Goal: Communication & Community: Ask a question

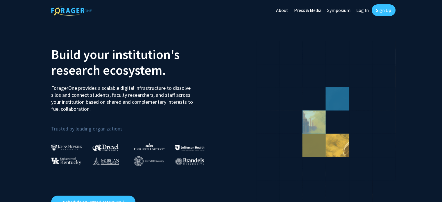
click at [357, 10] on link "Log In" at bounding box center [362, 10] width 18 height 20
select select
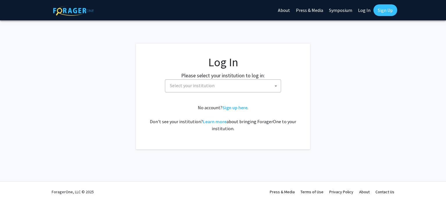
click at [239, 81] on span "Select your institution" at bounding box center [224, 86] width 113 height 12
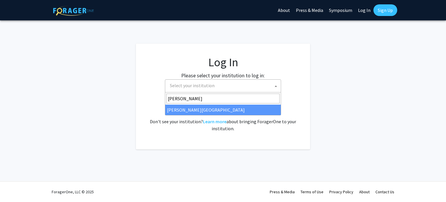
type input "[PERSON_NAME]"
select select "21"
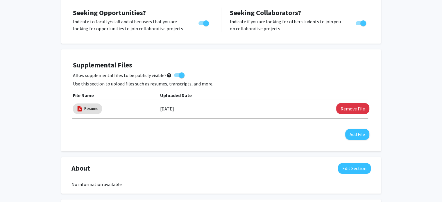
scroll to position [114, 0]
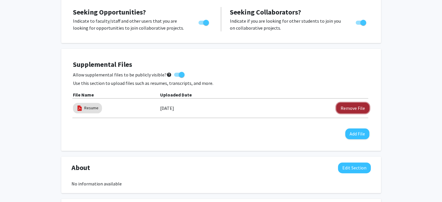
click at [342, 110] on button "Remove File" at bounding box center [352, 107] width 33 height 11
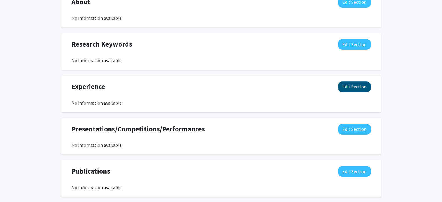
scroll to position [270, 0]
click at [352, 87] on button "Edit Section" at bounding box center [354, 86] width 33 height 11
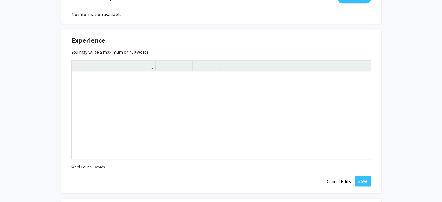
scroll to position [330, 0]
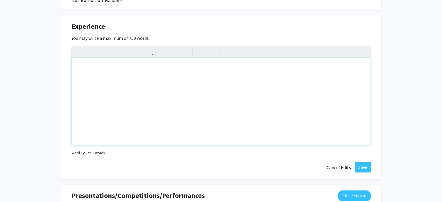
click at [239, 75] on div "Note to users with screen readers: Please deactivate our accessibility plugin f…" at bounding box center [221, 101] width 298 height 87
type textarea "I&nbsp;"
click at [229, 70] on div "I have conducted my own research during my senior year of high school" at bounding box center [221, 101] width 298 height 87
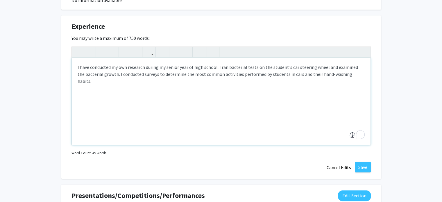
click at [361, 75] on div "I have conducted my own research during my senior year of high school. I ran ba…" at bounding box center [221, 101] width 298 height 87
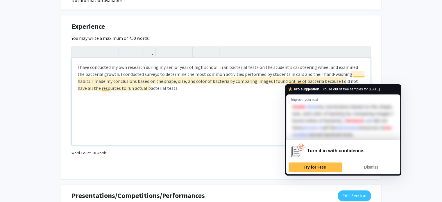
click at [290, 81] on div "I have conducted my own research during my senior year of high school. I ran ba…" at bounding box center [221, 101] width 298 height 87
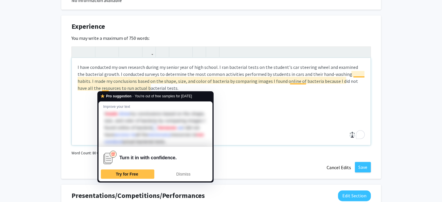
click at [109, 87] on div "I have conducted my own research during my senior year of high school. I ran ba…" at bounding box center [221, 101] width 298 height 87
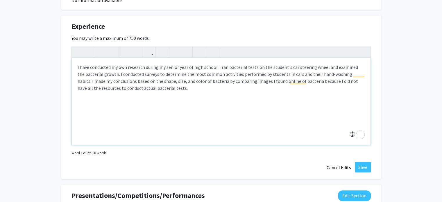
click at [179, 88] on div "I have conducted my own research during my senior year of high school. I ran ba…" at bounding box center [221, 101] width 298 height 87
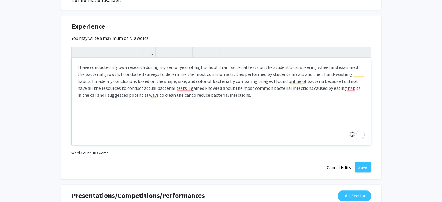
type textarea "I have conducted my own research during my senior year of high school. I ran ba…"
click at [211, 96] on div "I have conducted my own research during my senior year of high school. I ran ba…" at bounding box center [221, 101] width 298 height 87
click at [217, 95] on div "I have conducted my own research during my senior year of high school. I ran ba…" at bounding box center [221, 101] width 298 height 87
click at [364, 165] on button "Save" at bounding box center [362, 167] width 16 height 10
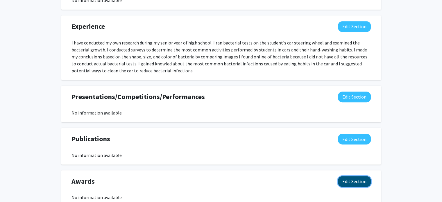
click at [351, 181] on button "Edit Section" at bounding box center [354, 181] width 33 height 11
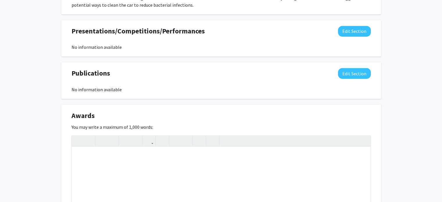
scroll to position [399, 0]
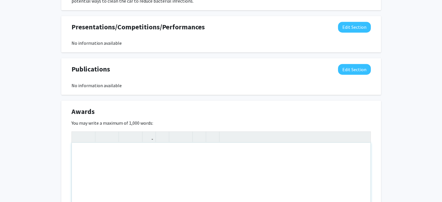
click at [255, 159] on div "Note to users with screen readers: Please deactivate our accessibility plugin f…" at bounding box center [221, 186] width 298 height 87
click at [246, 153] on div "I have earned the AP Capstone Diploma for completing my two-year research cours…" at bounding box center [221, 186] width 298 height 87
type textarea "I have earned the AP Capstone Diploma for completing my two-year research cours…"
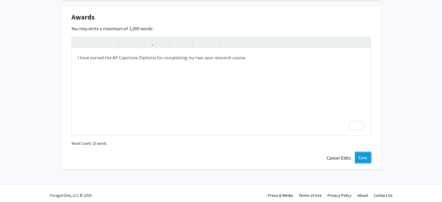
click at [357, 155] on button "Save" at bounding box center [362, 157] width 16 height 10
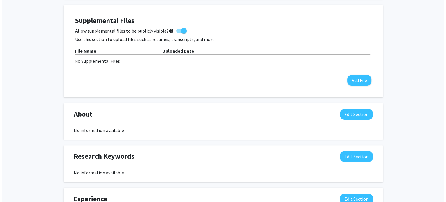
scroll to position [154, 0]
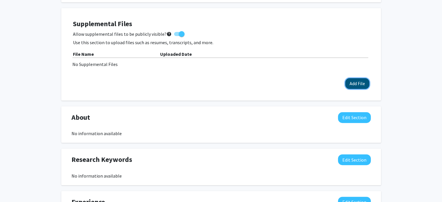
click at [353, 83] on button "Add File" at bounding box center [357, 83] width 24 height 11
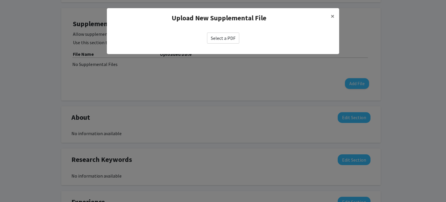
click at [225, 32] on div "Select a PDF" at bounding box center [223, 38] width 232 height 20
click at [224, 42] on label "Select a PDF" at bounding box center [223, 38] width 32 height 11
click at [0, 0] on input "Select a PDF" at bounding box center [0, 0] width 0 height 0
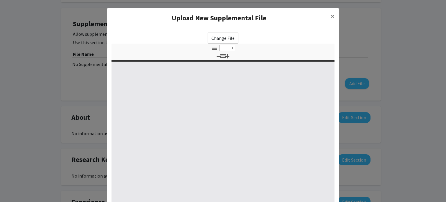
type input "0"
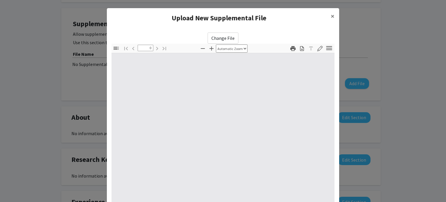
select select "custom"
type input "1"
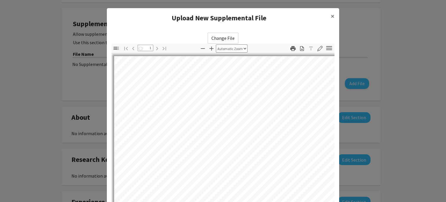
select select "auto"
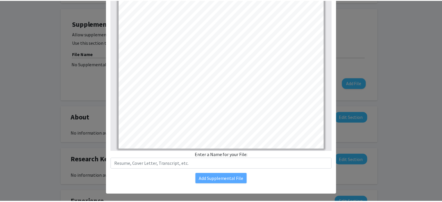
scroll to position [67, 0]
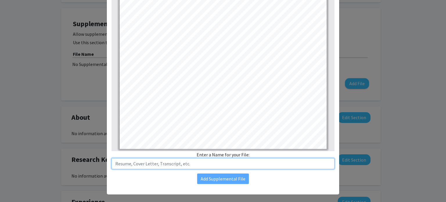
click at [185, 161] on input "text" at bounding box center [222, 163] width 223 height 11
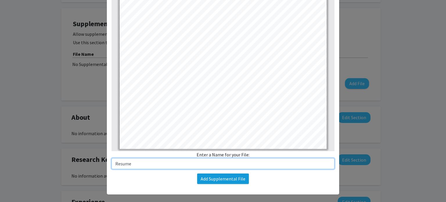
type input "Resume"
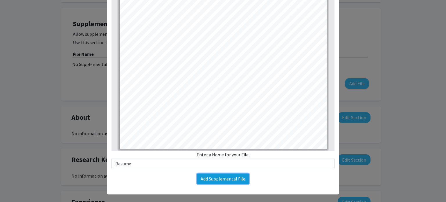
click at [209, 178] on button "Add Supplemental File" at bounding box center [223, 178] width 52 height 10
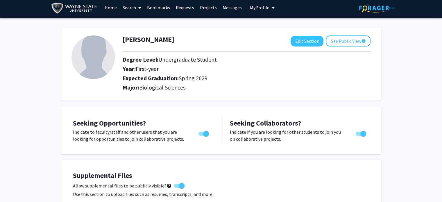
scroll to position [0, 0]
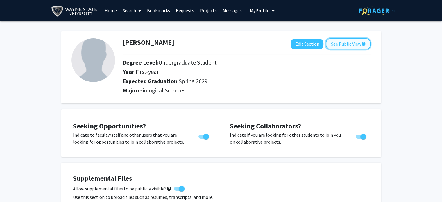
click at [349, 47] on button "See Public View help" at bounding box center [347, 43] width 45 height 11
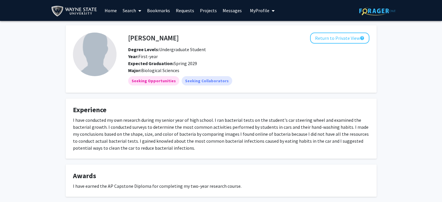
click at [134, 11] on link "Search" at bounding box center [132, 10] width 24 height 20
click at [133, 26] on span "Faculty/Staff" at bounding box center [141, 27] width 43 height 12
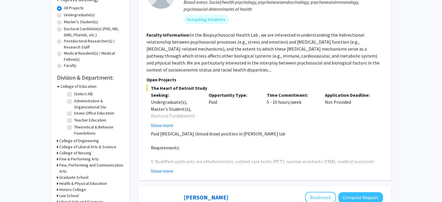
scroll to position [105, 0]
click at [62, 145] on h3 "College of Liberal Arts & Science" at bounding box center [87, 146] width 57 height 6
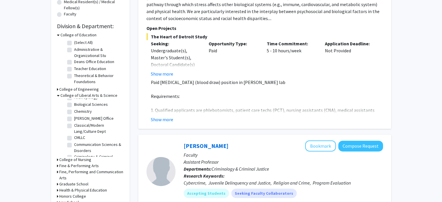
scroll to position [0, 0]
click at [77, 124] on label "Biological Sciences" at bounding box center [91, 124] width 34 height 6
click at [77, 124] on input "Biological Sciences" at bounding box center [76, 123] width 4 height 4
checkbox input "true"
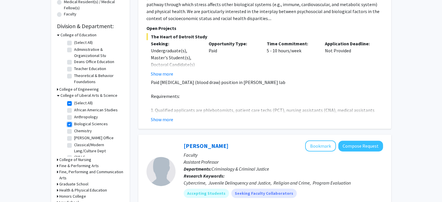
checkbox input "true"
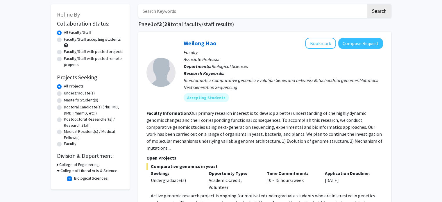
scroll to position [27, 0]
click at [345, 43] on button "Compose Request" at bounding box center [360, 43] width 45 height 11
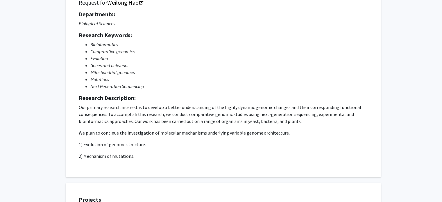
scroll to position [58, 0]
